Goal: Task Accomplishment & Management: Manage account settings

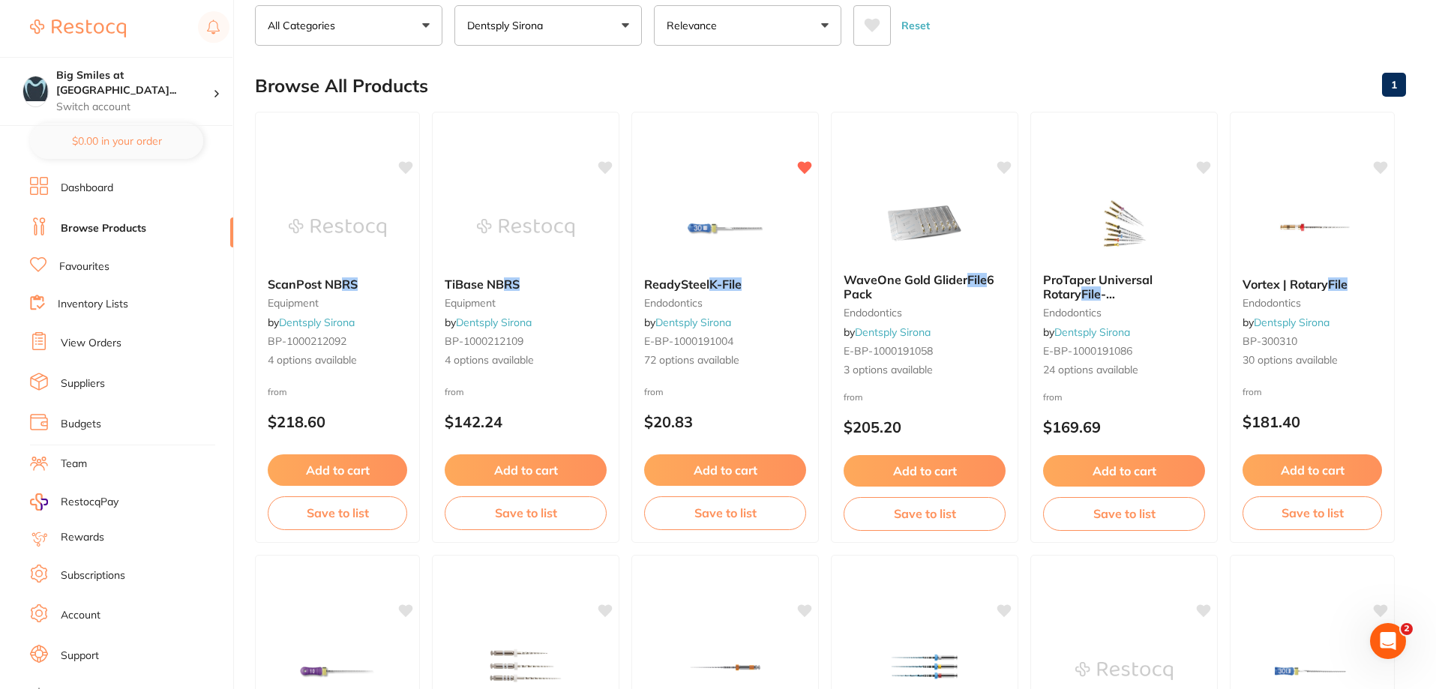
click at [81, 342] on link "View Orders" at bounding box center [91, 343] width 61 height 15
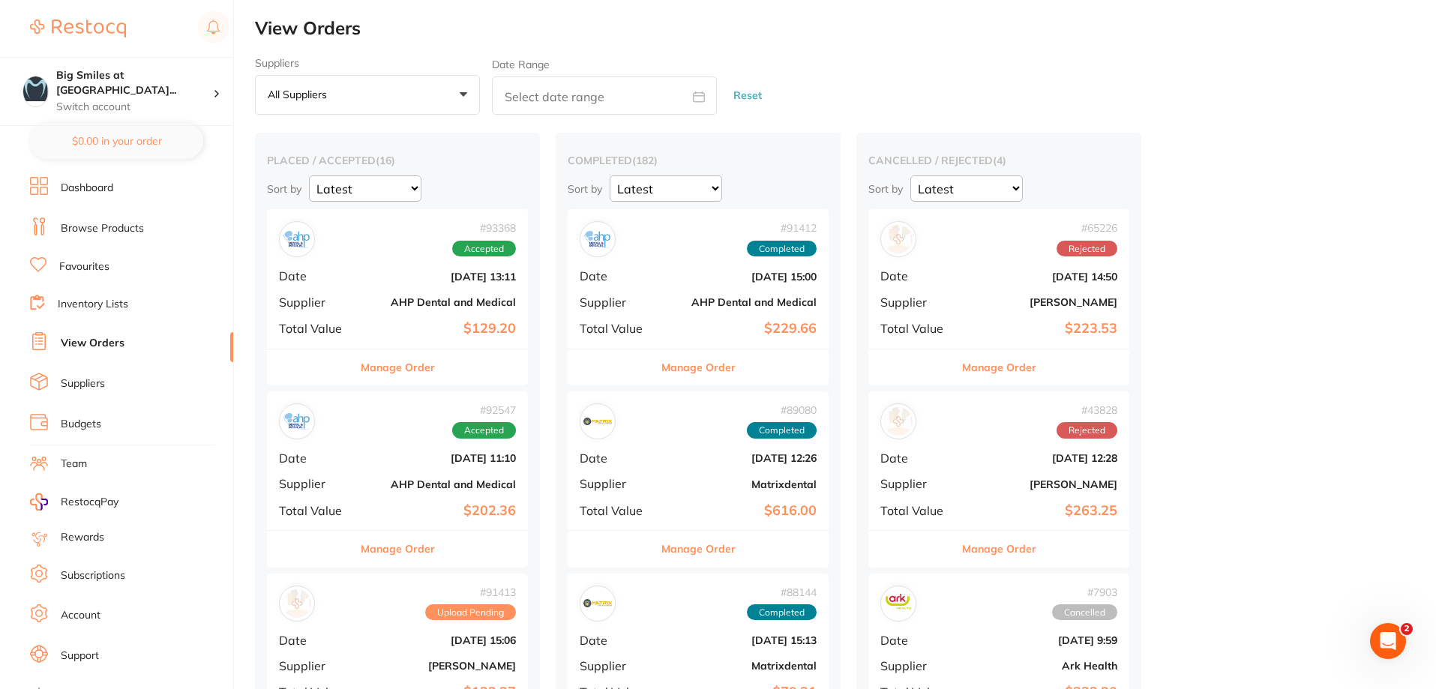
click at [482, 311] on div "# 93368 Accepted Date [DATE] 13:11 Supplier AHP Dental and Medical Total Value …" at bounding box center [397, 278] width 261 height 139
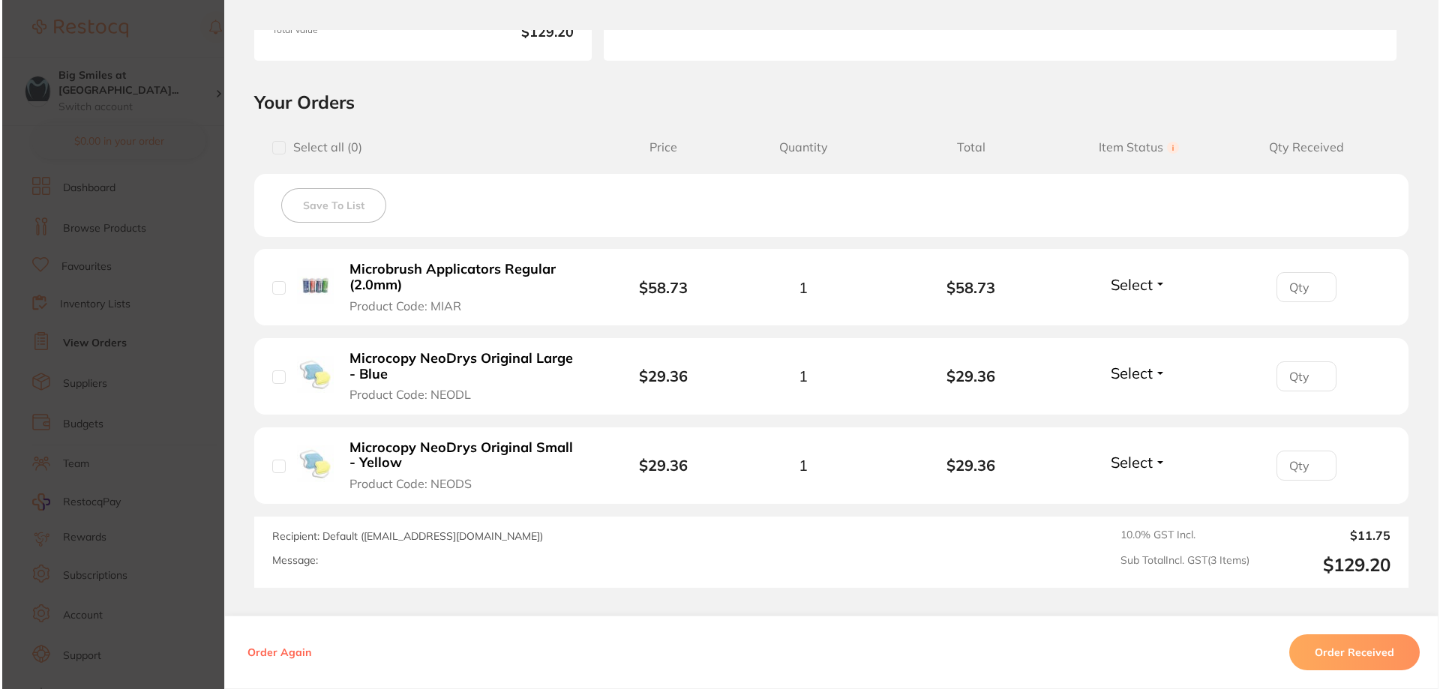
scroll to position [300, 0]
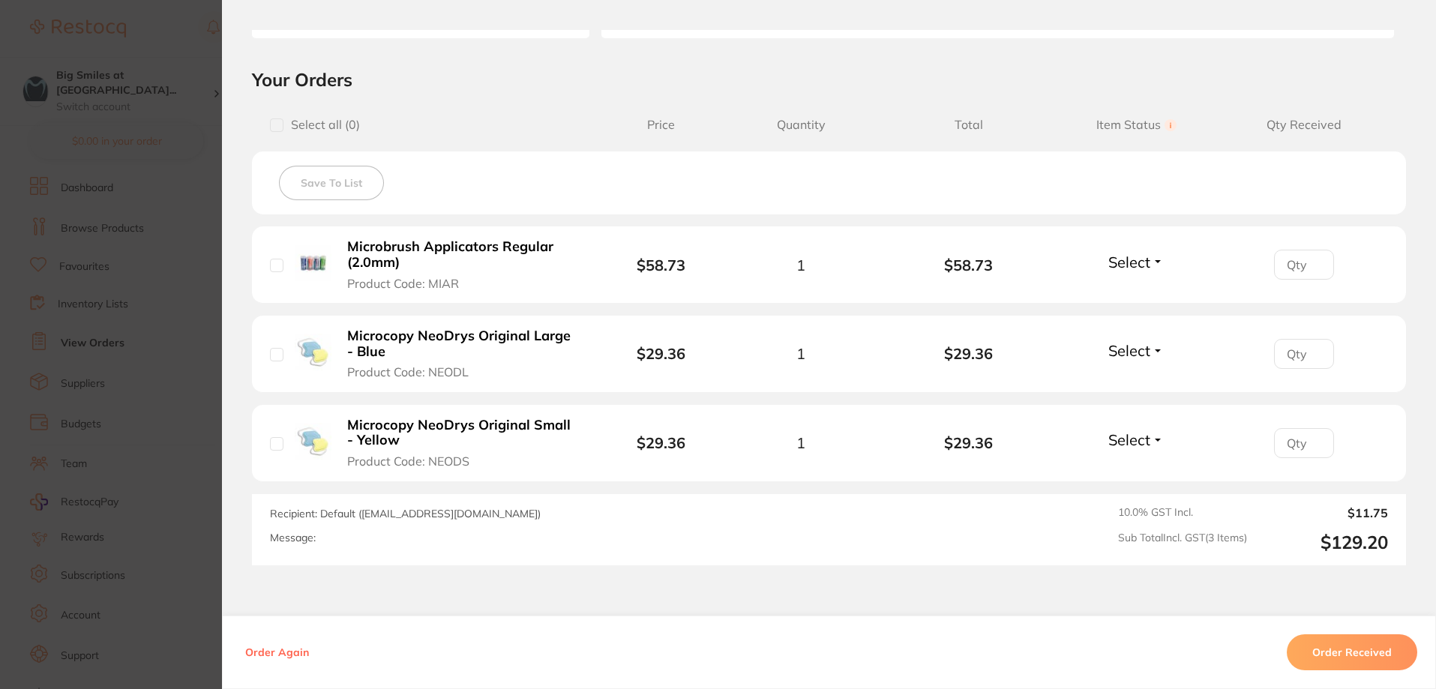
click at [409, 250] on b "Microbrush Applicators Regular (2.0mm)" at bounding box center [463, 254] width 232 height 31
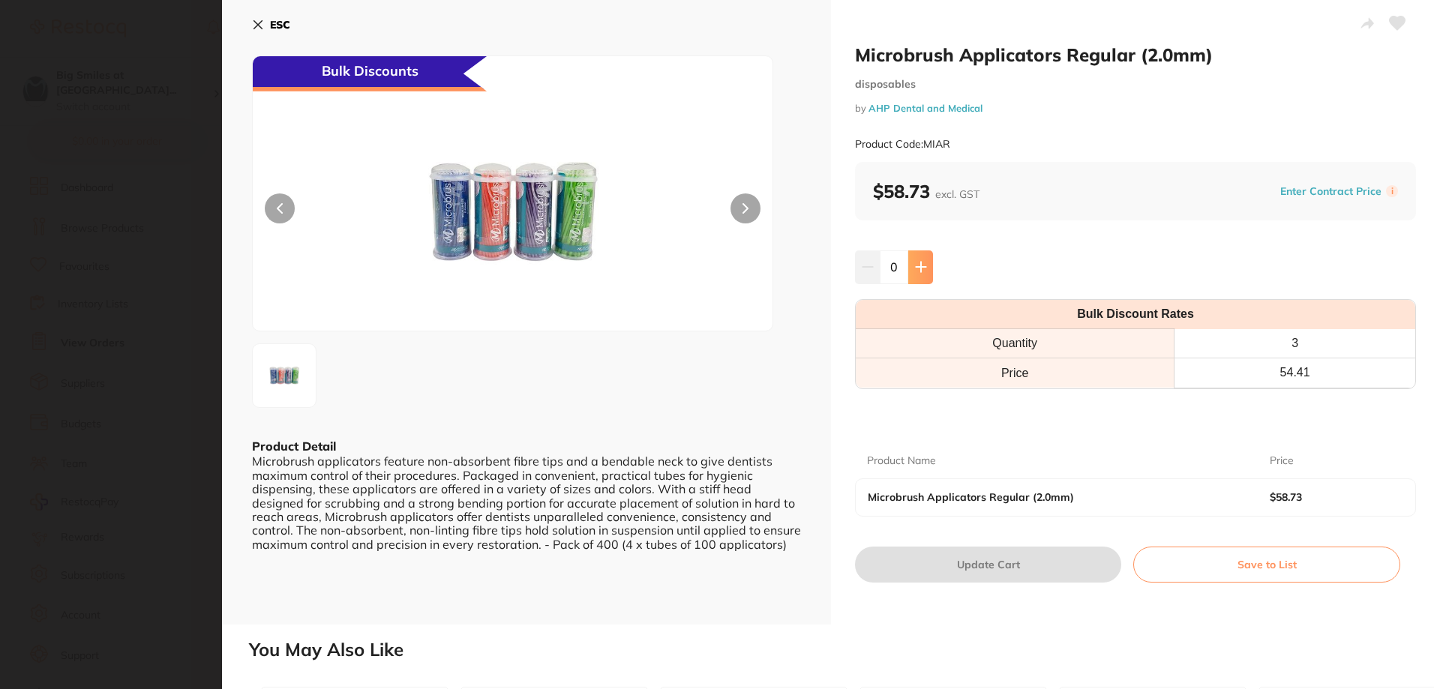
scroll to position [0, 0]
click at [916, 258] on button at bounding box center [920, 266] width 25 height 33
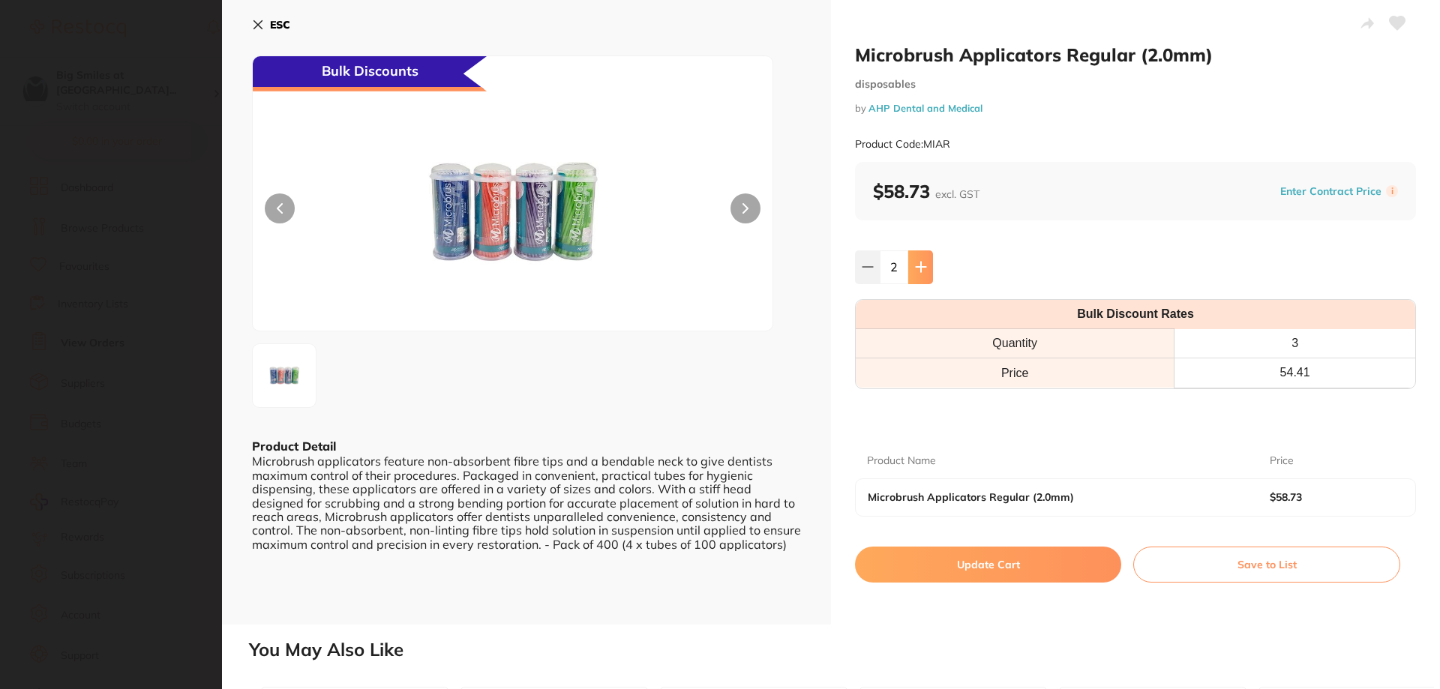
click at [916, 259] on button at bounding box center [920, 266] width 25 height 33
click at [916, 260] on button at bounding box center [920, 266] width 25 height 33
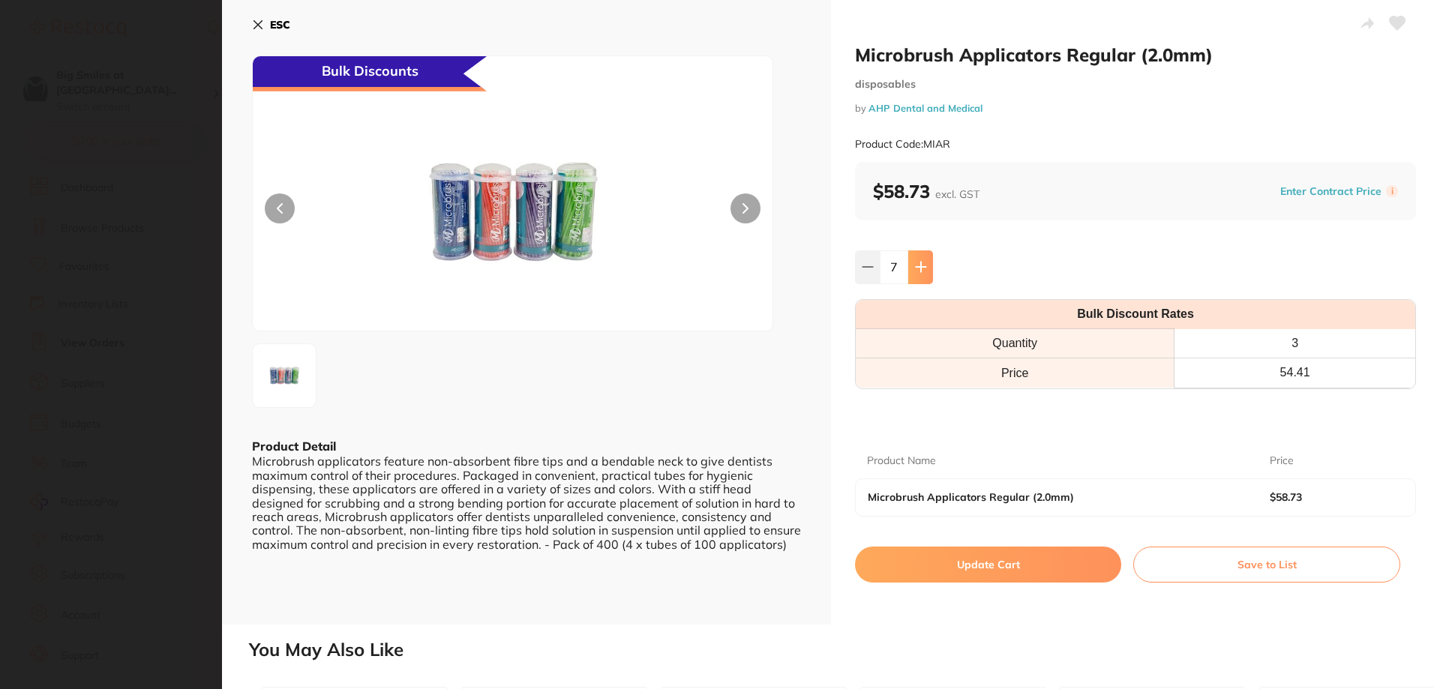
click at [916, 260] on button at bounding box center [920, 266] width 25 height 33
click at [865, 267] on icon at bounding box center [867, 267] width 10 height 0
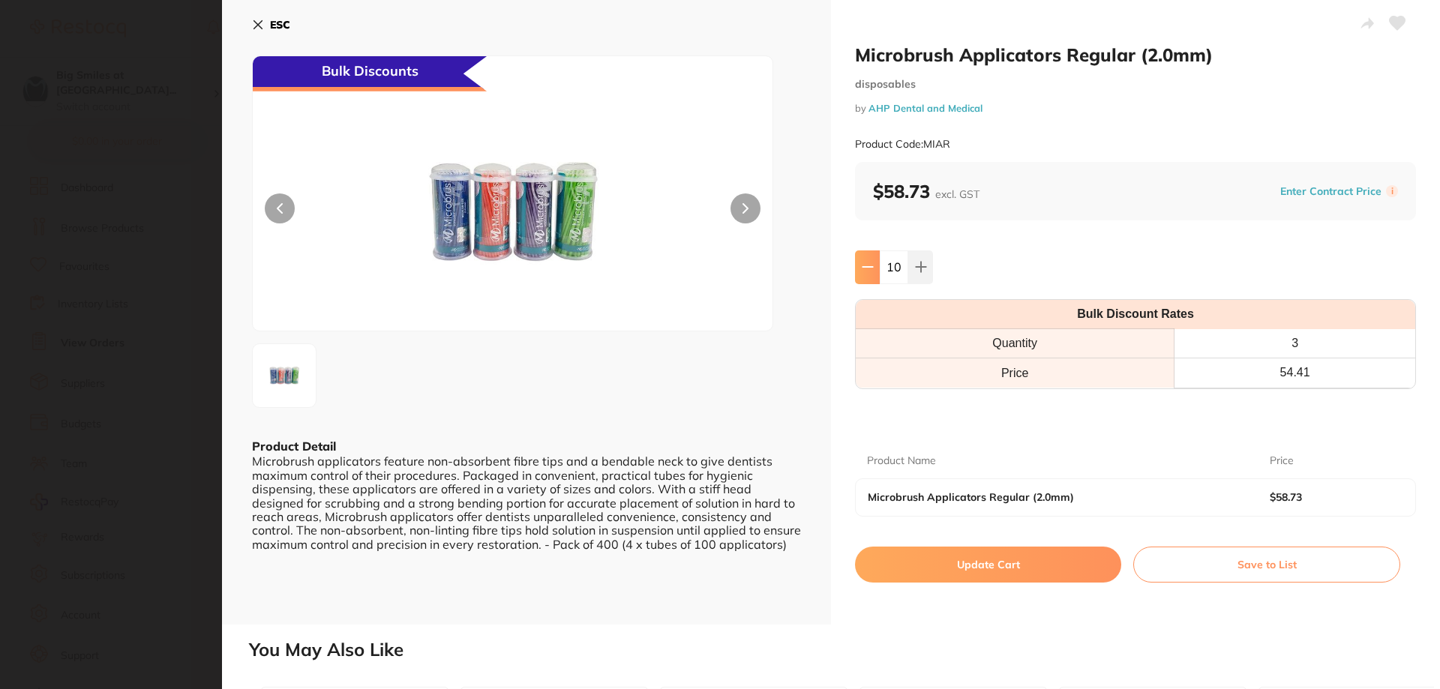
click at [865, 267] on icon at bounding box center [867, 267] width 10 height 0
type input "8"
click at [987, 558] on button "Update Cart" at bounding box center [988, 565] width 266 height 36
checkbox input "false"
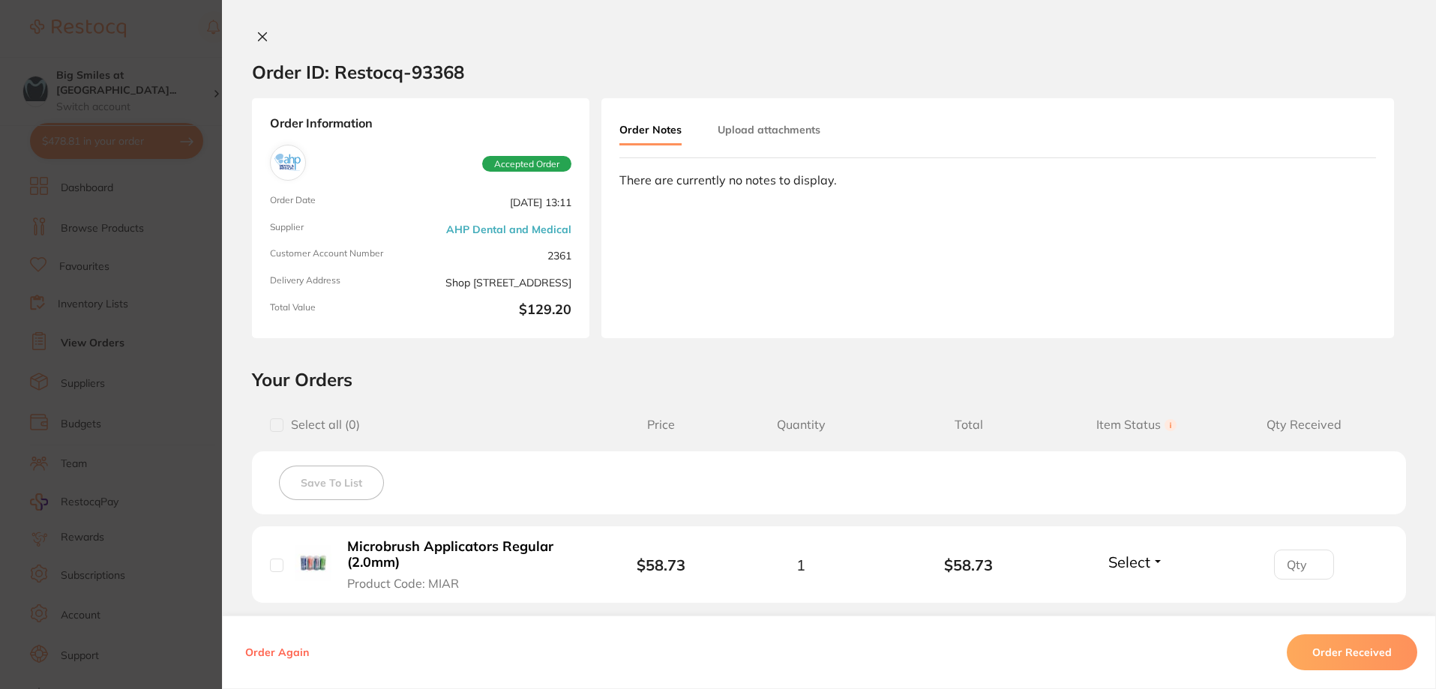
click at [257, 34] on icon at bounding box center [262, 37] width 12 height 12
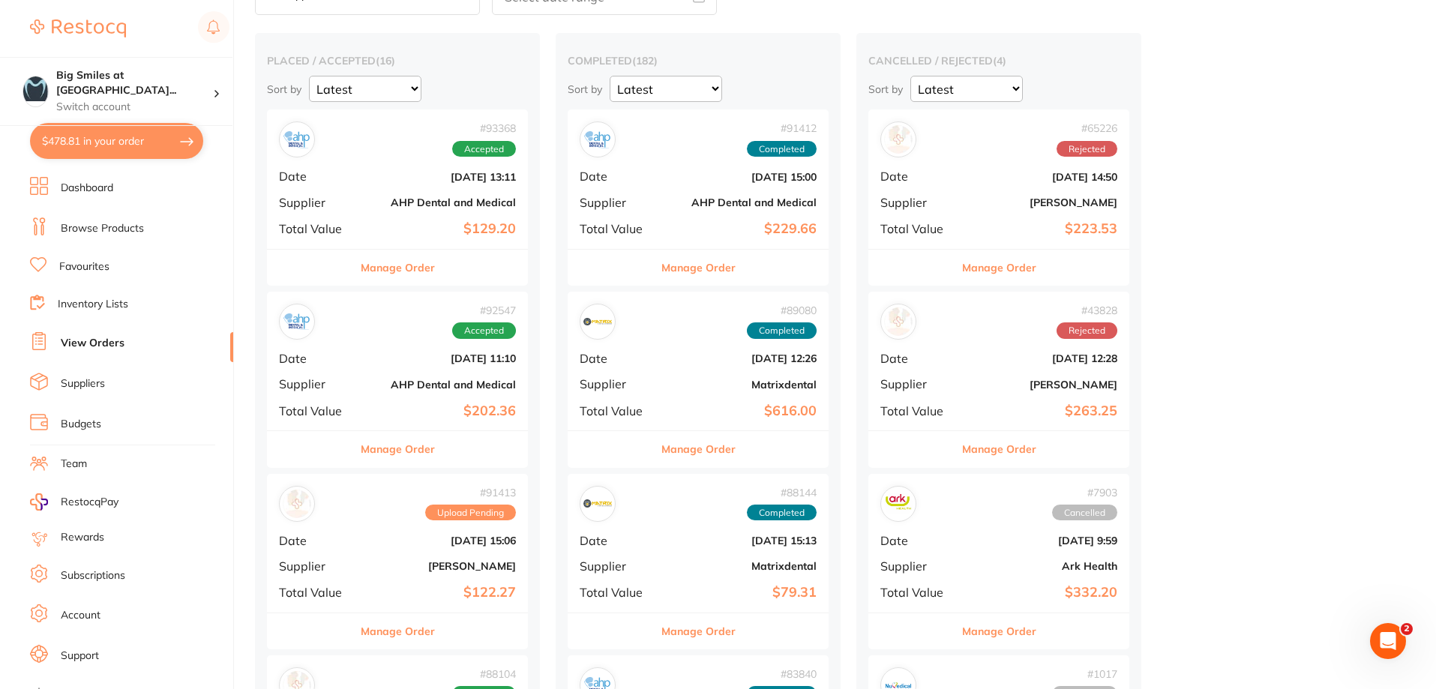
click at [433, 211] on div "# 93368 Accepted Date [DATE] 13:11 Supplier AHP Dental and Medical Total Value …" at bounding box center [397, 178] width 261 height 139
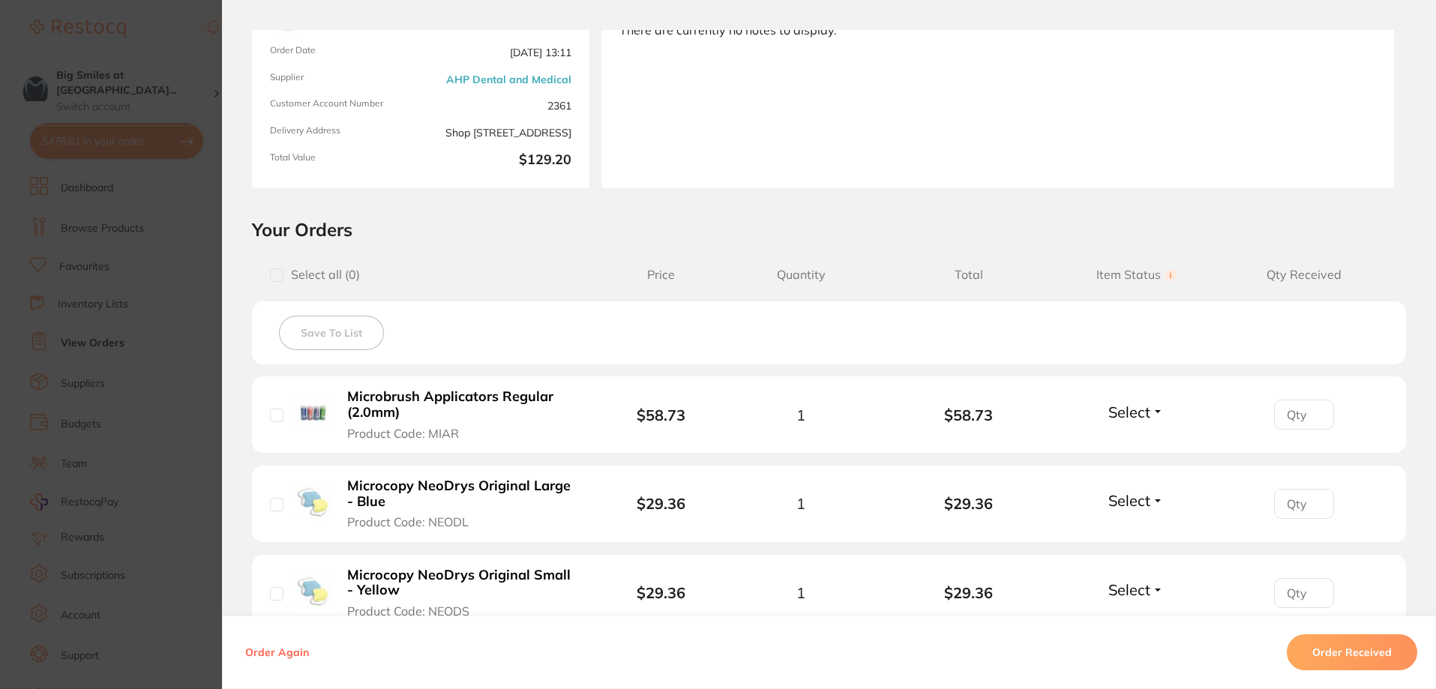
scroll to position [300, 0]
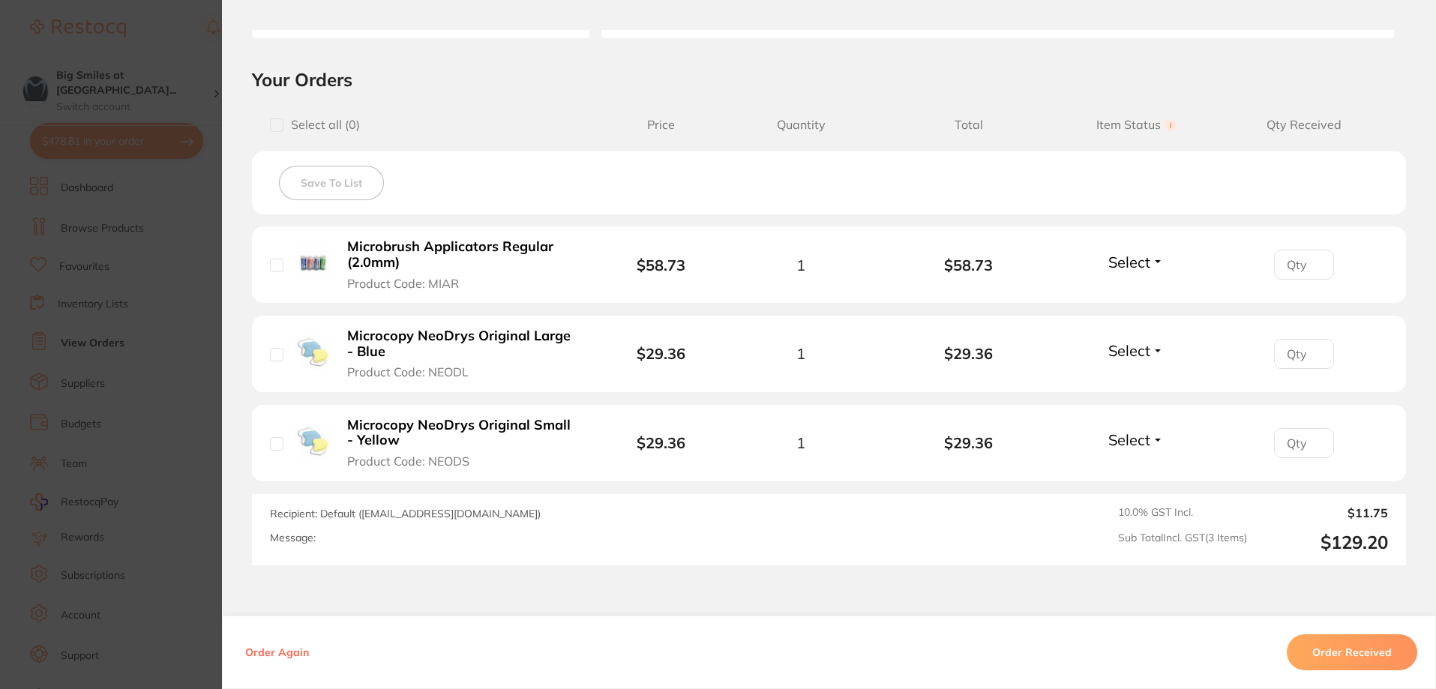
drag, startPoint x: 477, startPoint y: 339, endPoint x: 553, endPoint y: 342, distance: 75.8
click at [477, 343] on b "Microcopy NeoDrys Original Large - Blue" at bounding box center [463, 343] width 232 height 31
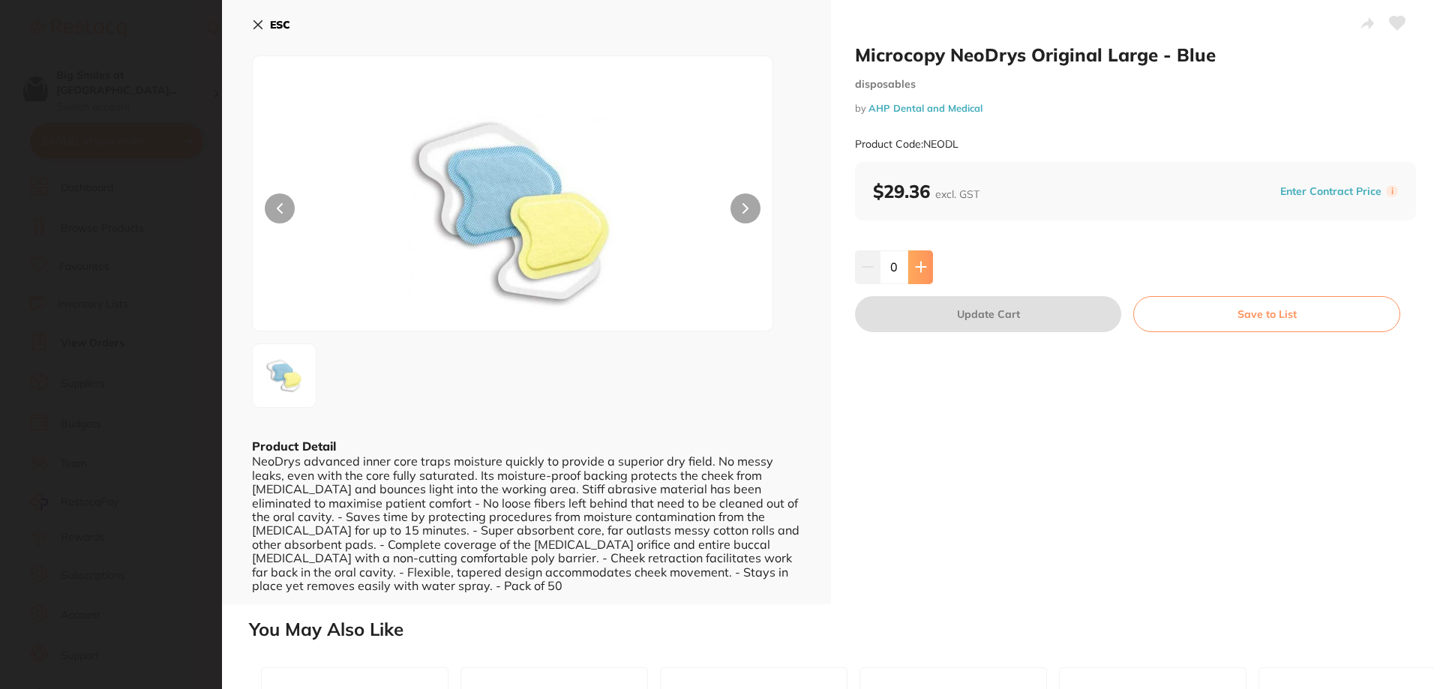
scroll to position [0, 0]
click at [916, 269] on icon at bounding box center [921, 267] width 12 height 12
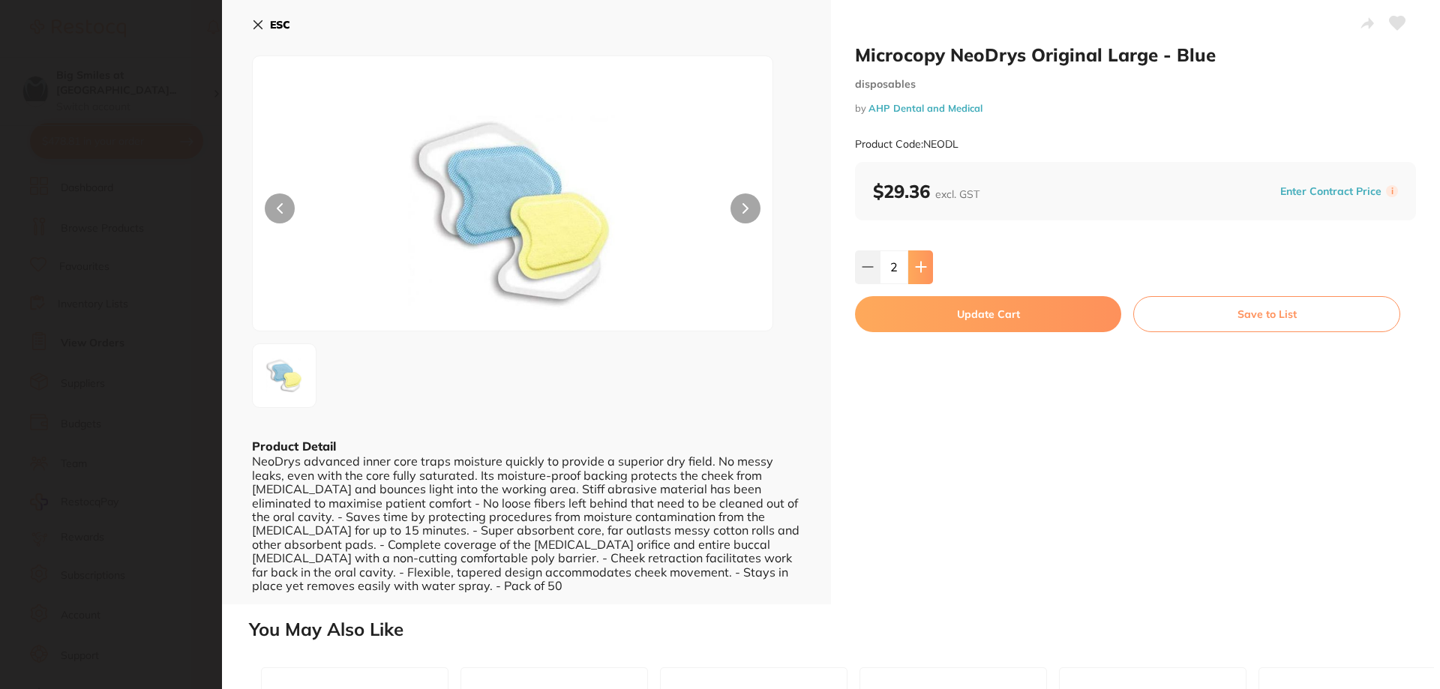
click at [916, 269] on icon at bounding box center [921, 267] width 12 height 12
click at [925, 257] on button at bounding box center [920, 266] width 25 height 33
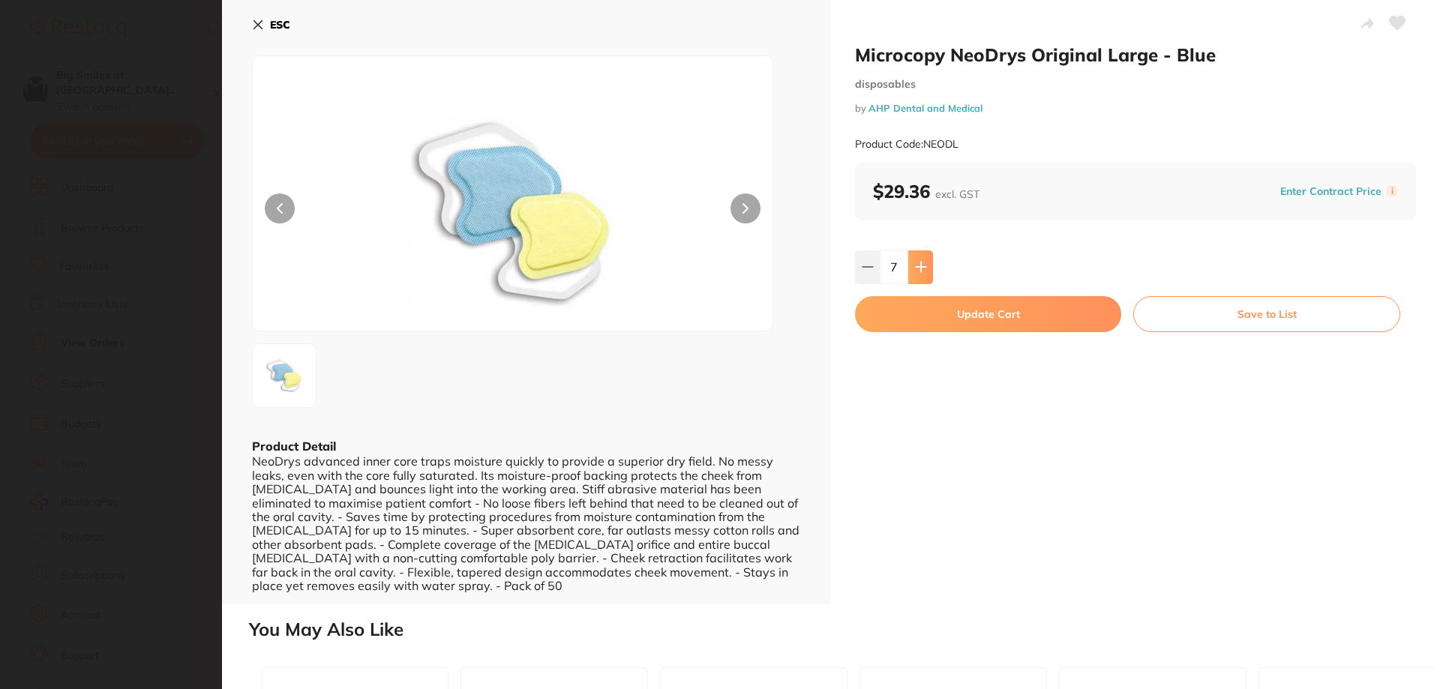
click at [925, 257] on button at bounding box center [920, 266] width 25 height 33
type input "10"
click at [928, 315] on button "Update Cart" at bounding box center [988, 314] width 266 height 36
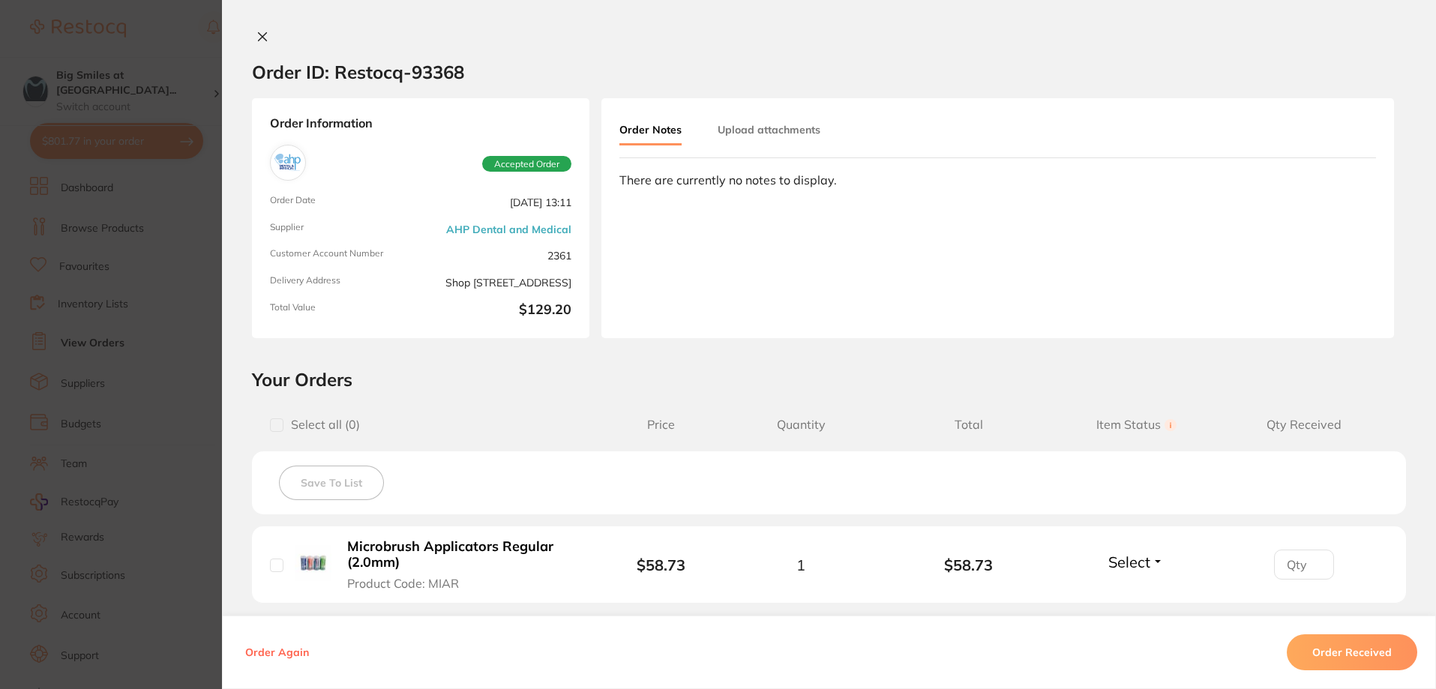
click at [256, 42] on icon at bounding box center [262, 37] width 12 height 12
